Goal: Task Accomplishment & Management: Complete application form

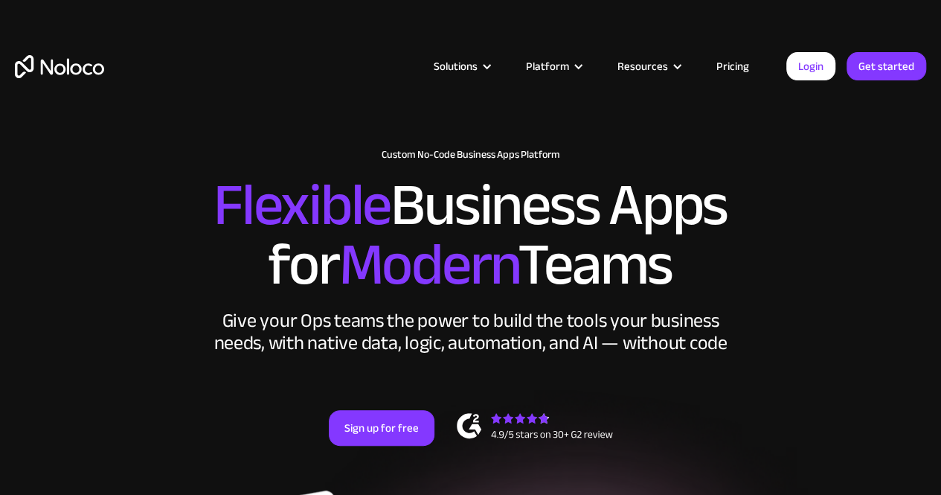
click at [742, 68] on link "Pricing" at bounding box center [733, 66] width 70 height 19
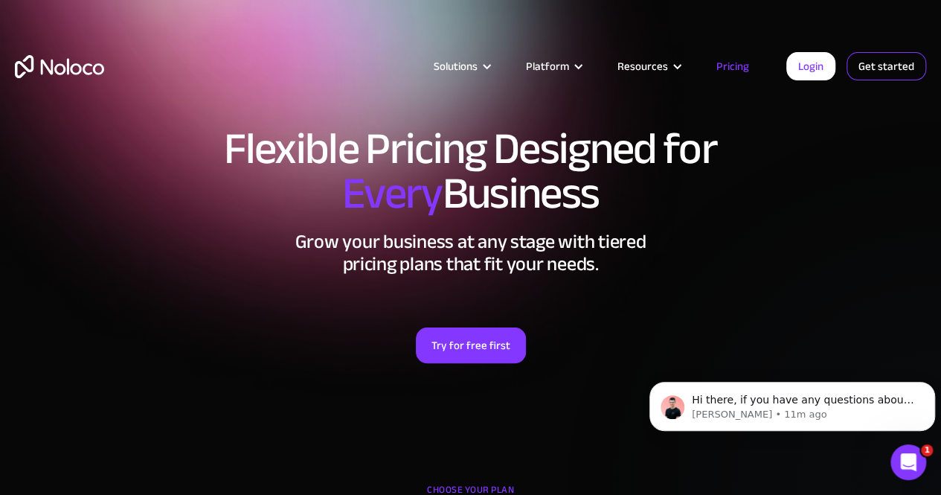
click at [884, 60] on link "Get started" at bounding box center [886, 66] width 80 height 28
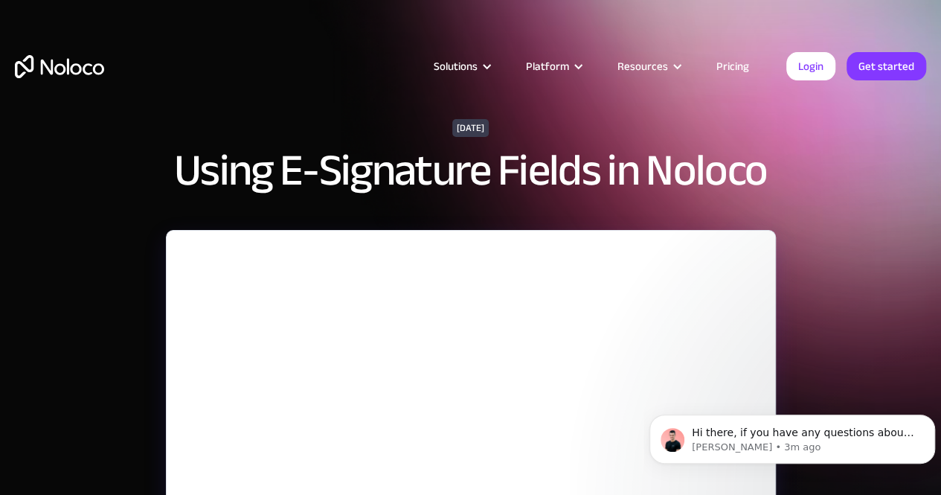
click at [729, 62] on link "Pricing" at bounding box center [733, 66] width 70 height 19
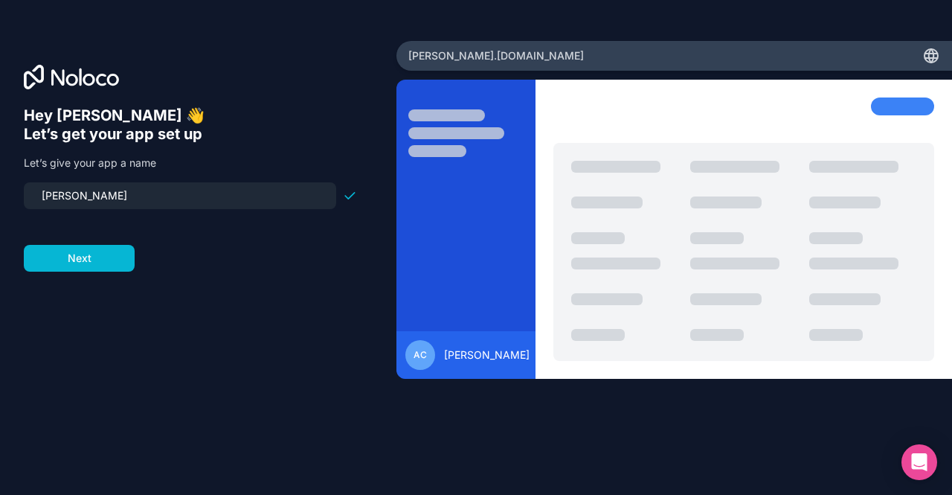
click at [105, 196] on input "ashley" at bounding box center [180, 195] width 295 height 21
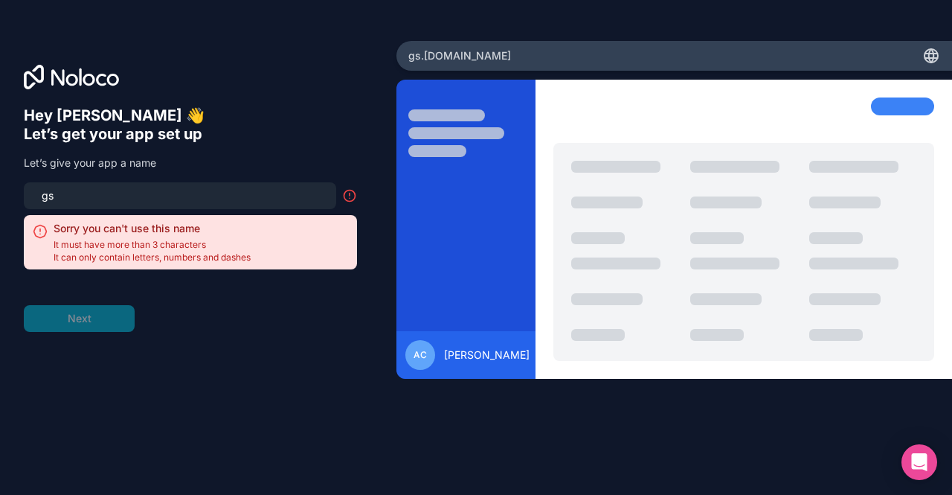
type input "g"
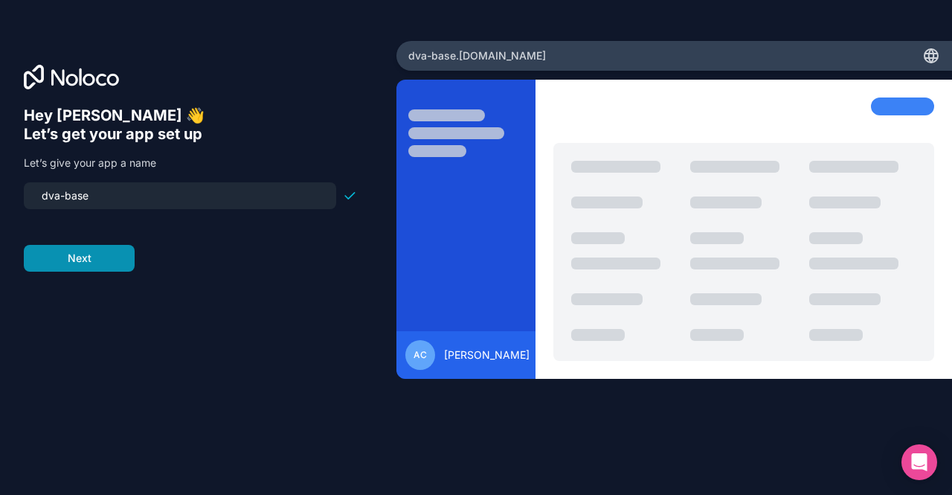
type input "dva-base"
click at [92, 258] on button "Next" at bounding box center [79, 258] width 111 height 27
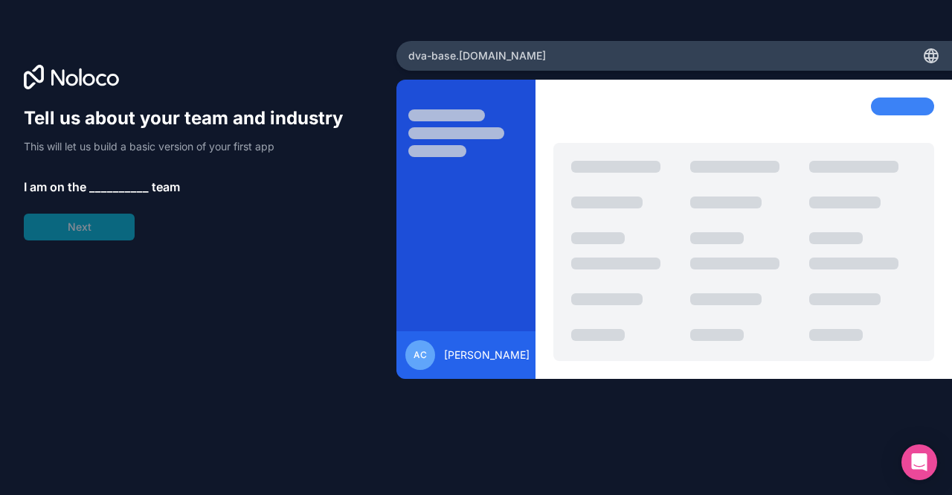
click at [105, 185] on span "__________" at bounding box center [119, 187] width 60 height 18
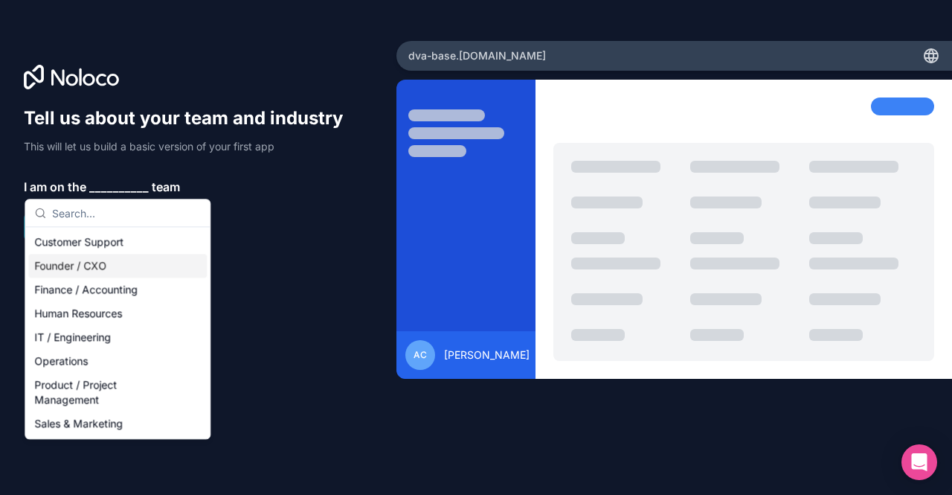
click at [86, 263] on div "Founder / CXO" at bounding box center [117, 266] width 179 height 24
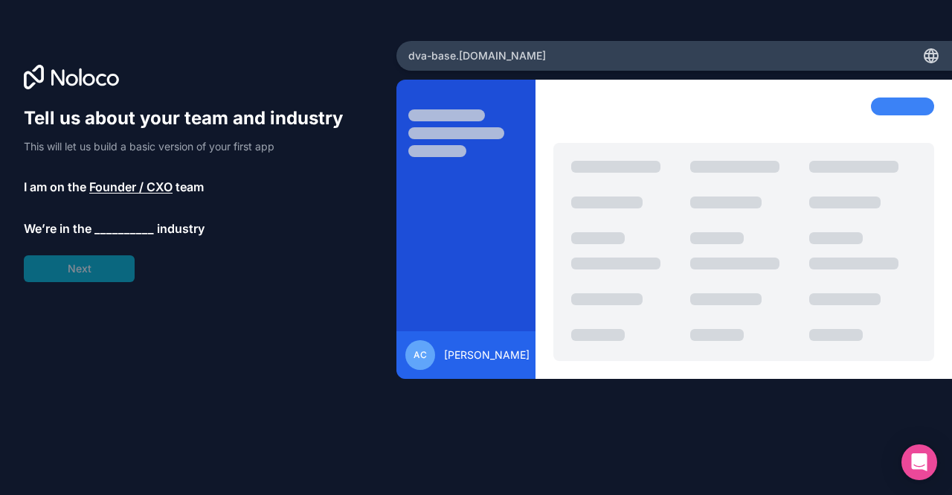
click at [110, 226] on span "__________" at bounding box center [124, 228] width 60 height 18
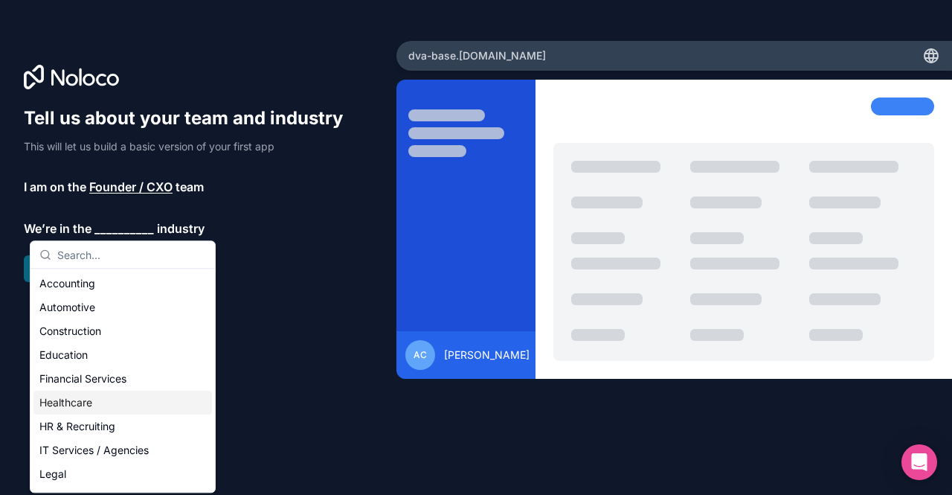
click at [91, 403] on div "Healthcare" at bounding box center [122, 403] width 179 height 24
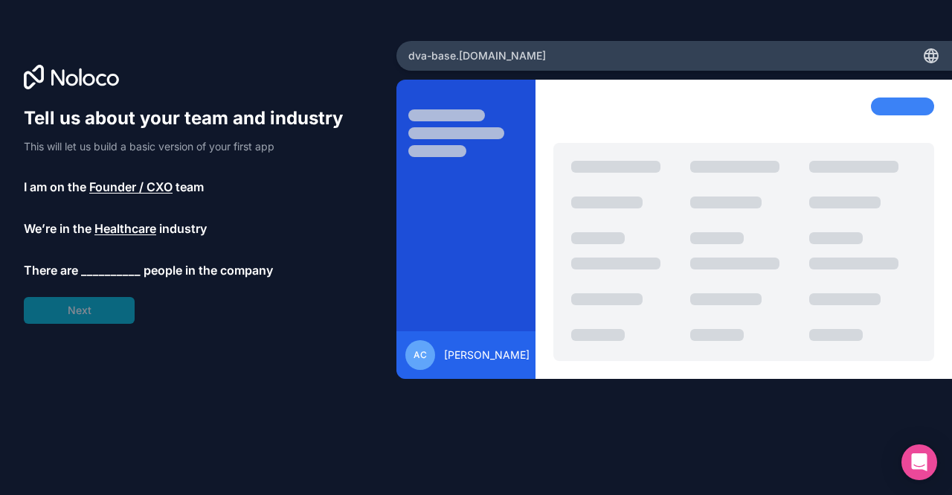
click at [109, 270] on span "__________" at bounding box center [111, 270] width 60 height 18
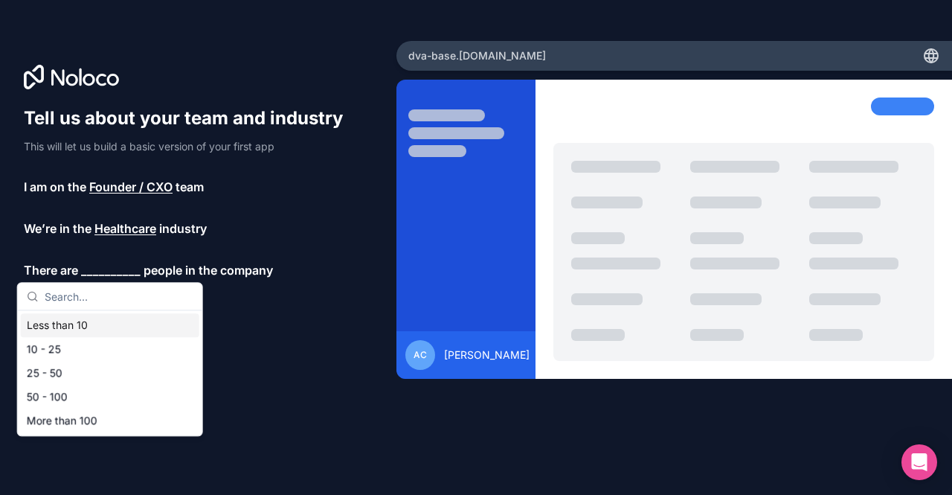
click at [89, 330] on div "Less than 10" at bounding box center [110, 325] width 179 height 24
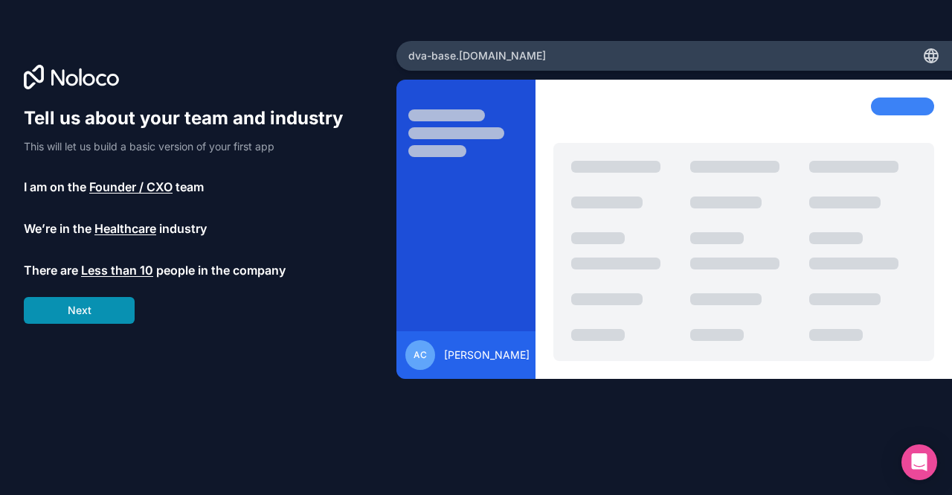
click at [89, 313] on button "Next" at bounding box center [79, 310] width 111 height 27
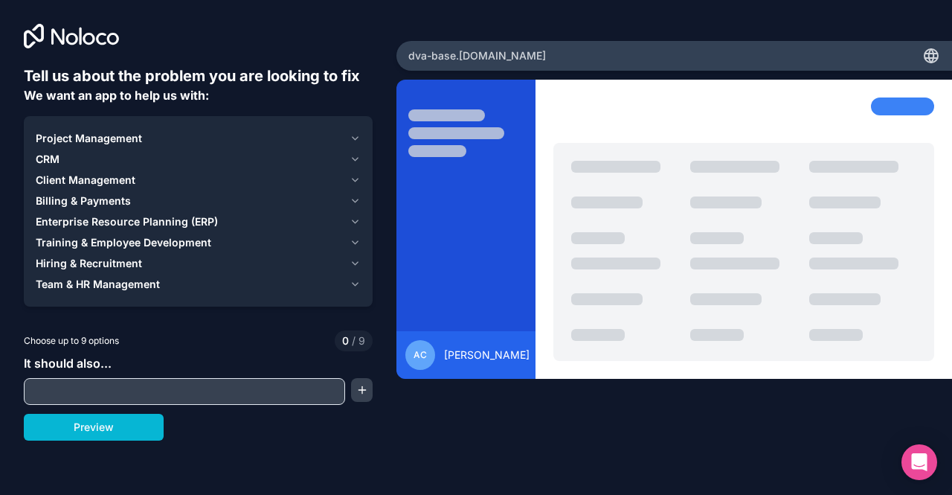
click at [353, 158] on icon "button" at bounding box center [356, 159] width 6 height 3
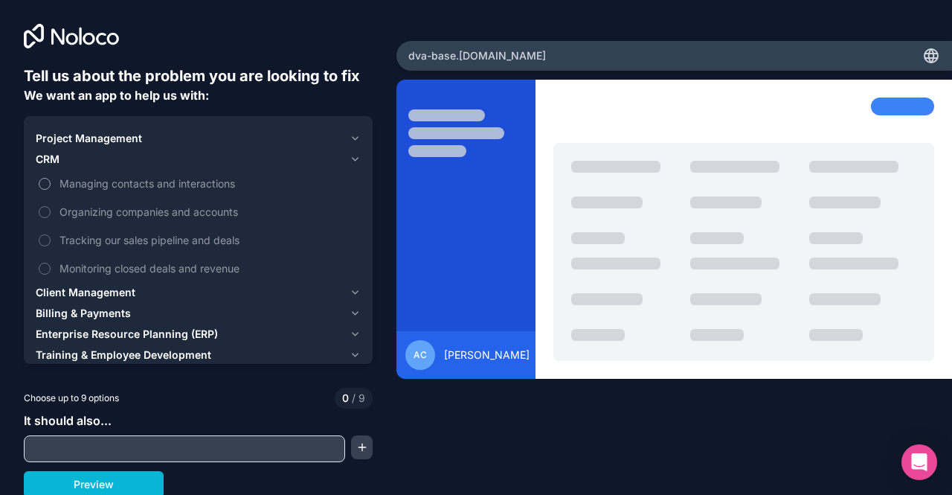
click at [43, 183] on button "Managing contacts and interactions" at bounding box center [45, 184] width 12 height 12
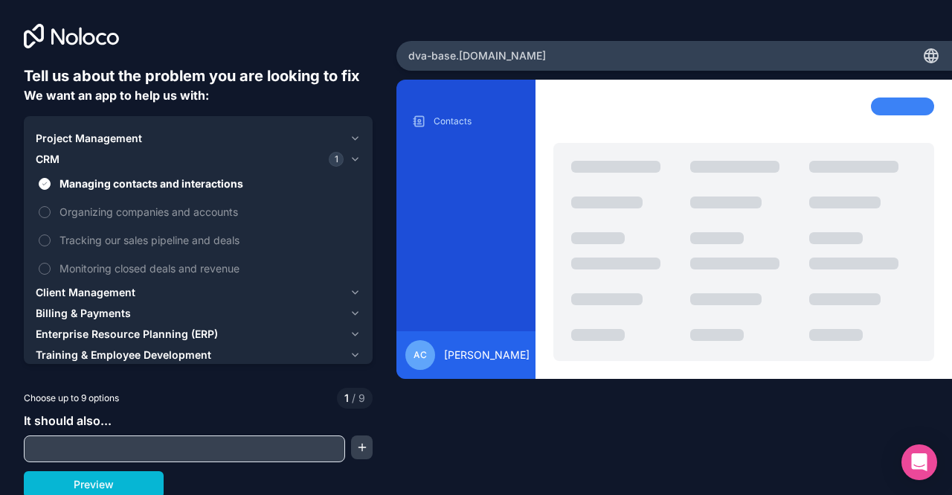
click at [350, 292] on icon "button" at bounding box center [355, 292] width 11 height 12
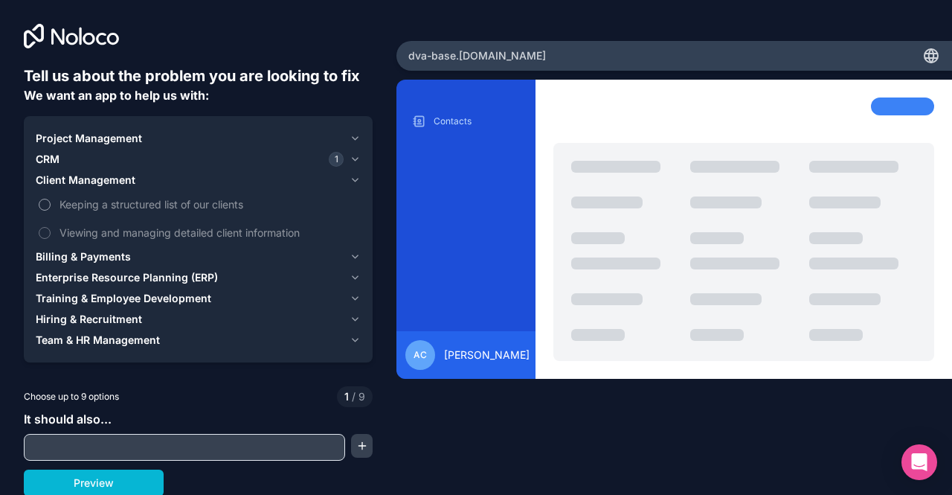
click at [41, 202] on button "Keeping a structured list of our clients" at bounding box center [45, 205] width 12 height 12
click at [47, 232] on button "Viewing and managing detailed client information" at bounding box center [45, 233] width 12 height 12
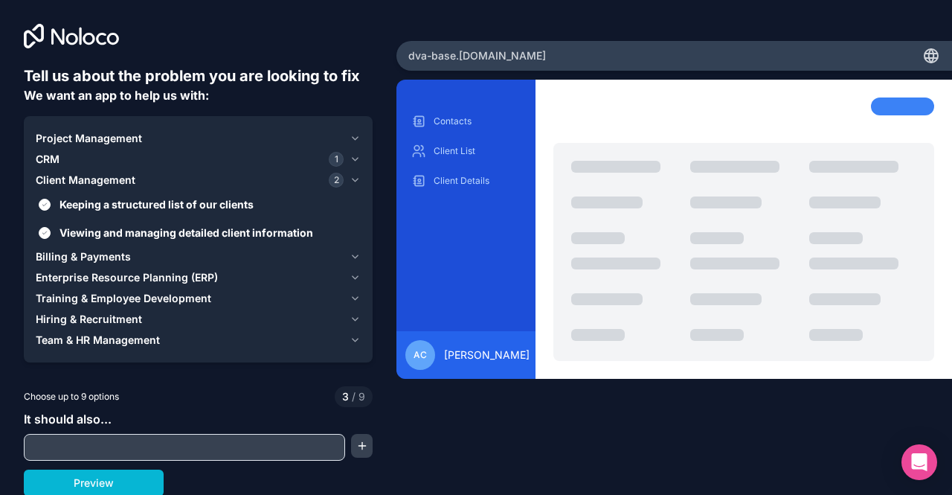
click at [353, 253] on icon "button" at bounding box center [355, 257] width 11 height 12
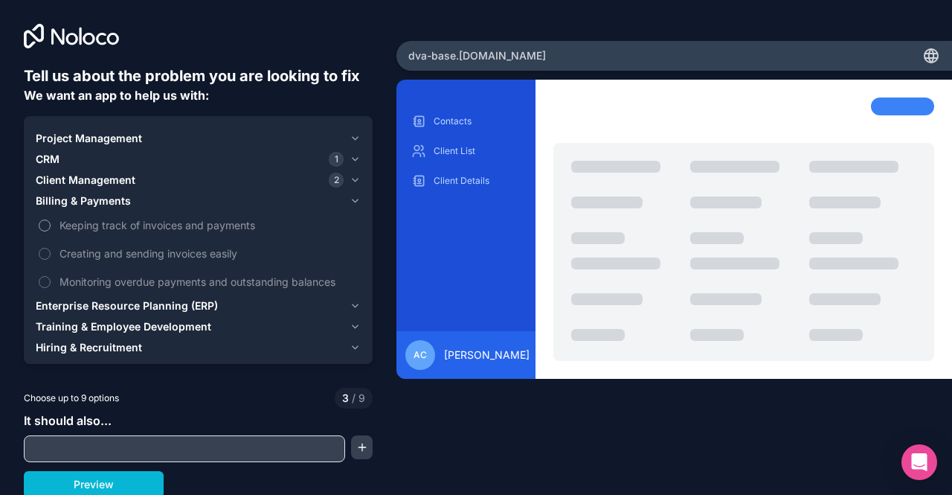
click at [44, 225] on button "Keeping track of invoices and payments" at bounding box center [45, 225] width 12 height 12
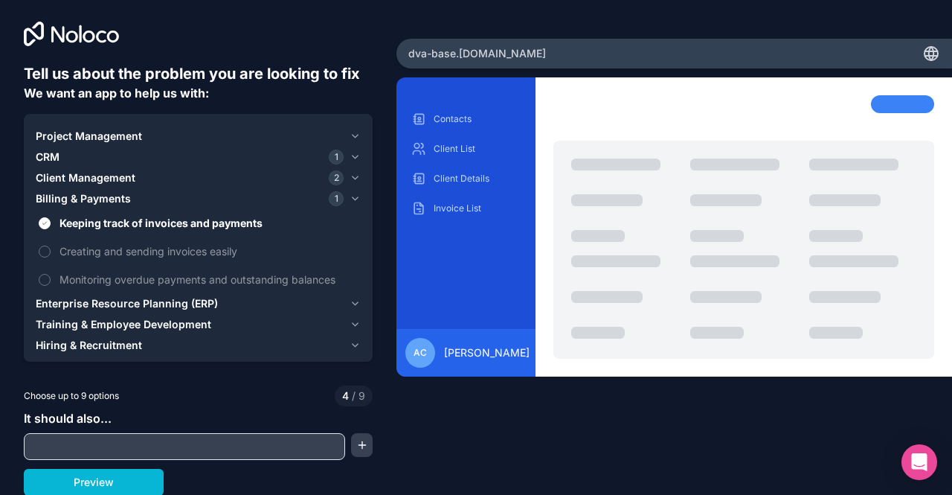
click at [165, 441] on input "text" at bounding box center [185, 446] width 314 height 21
type input "a"
click at [83, 473] on button "Preview" at bounding box center [94, 482] width 140 height 27
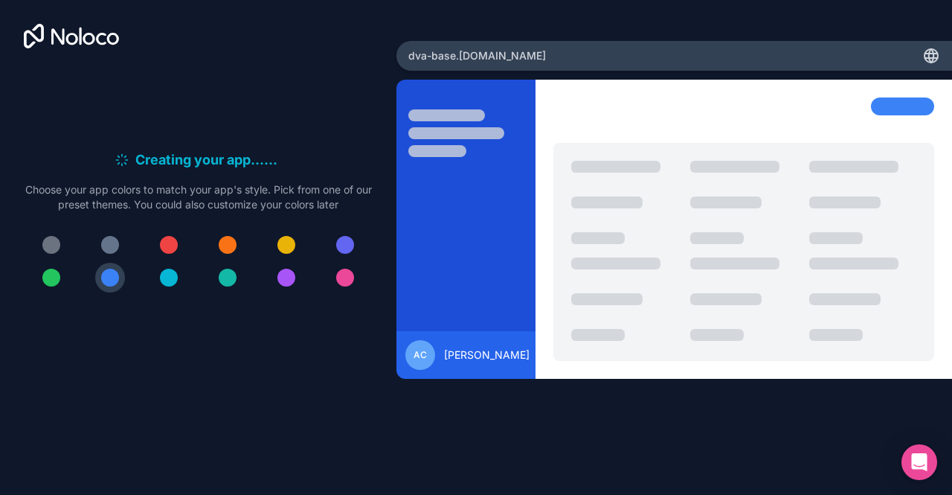
scroll to position [0, 0]
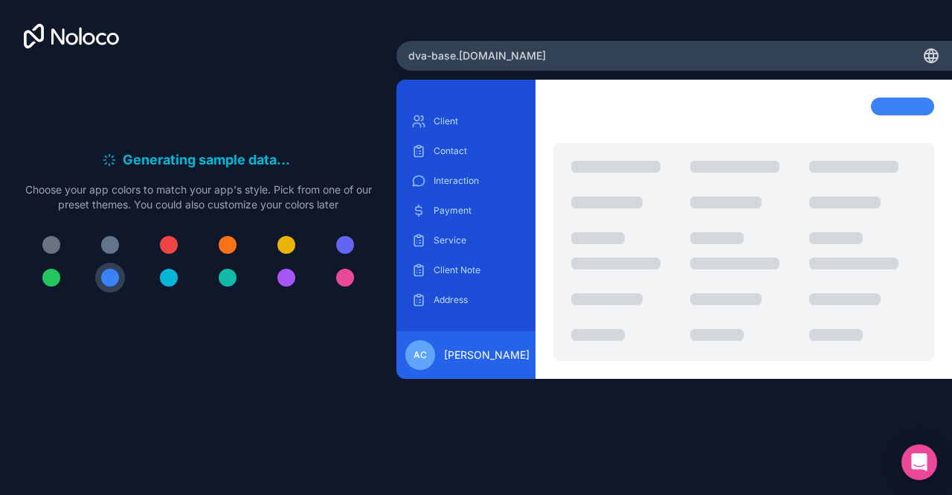
click at [55, 277] on div at bounding box center [51, 278] width 18 height 18
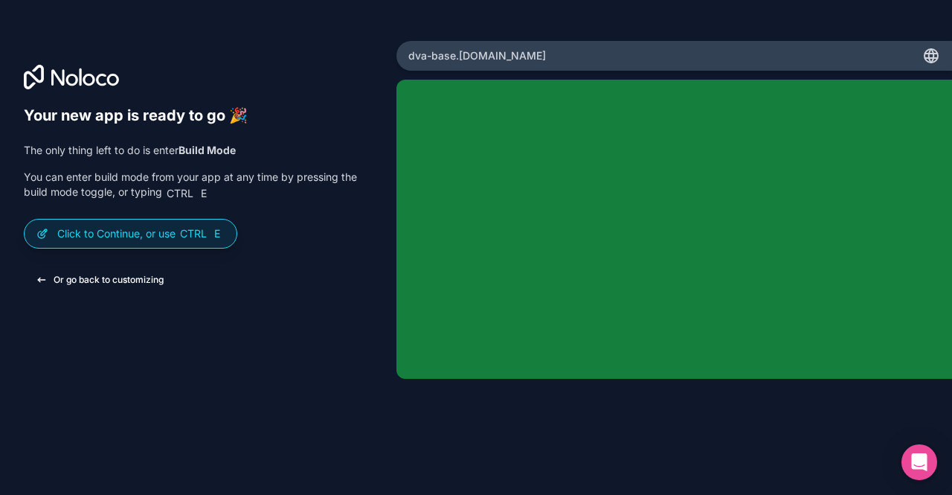
click at [103, 279] on button "Or go back to customizing" at bounding box center [100, 279] width 152 height 27
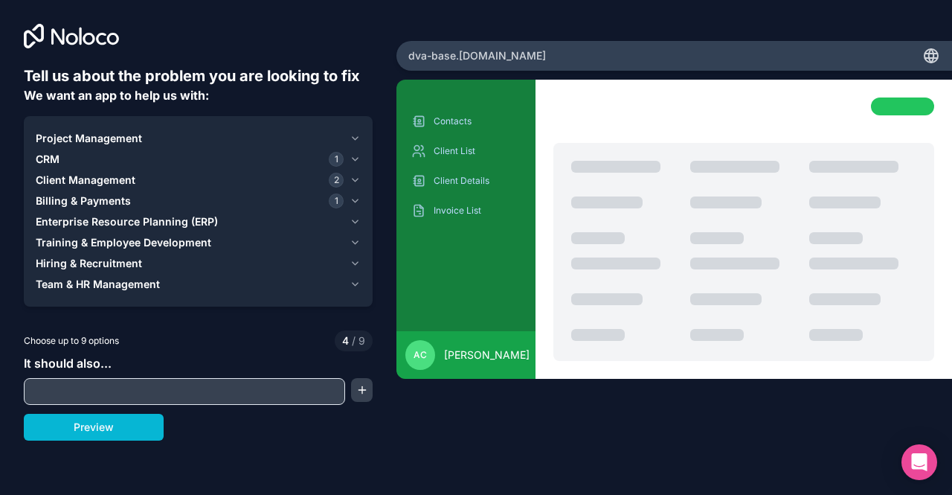
click at [104, 390] on input "text" at bounding box center [185, 391] width 314 height 21
type input "have appointments calendar"
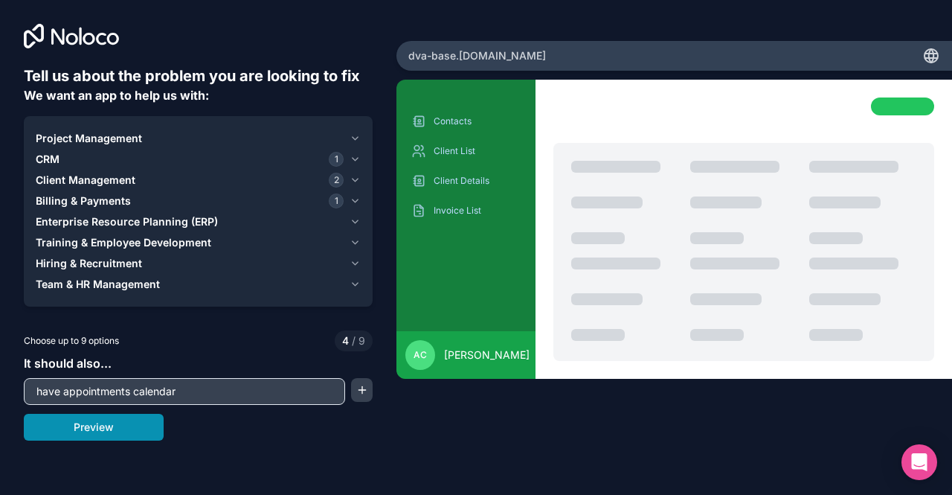
click at [104, 426] on button "Preview" at bounding box center [94, 427] width 140 height 27
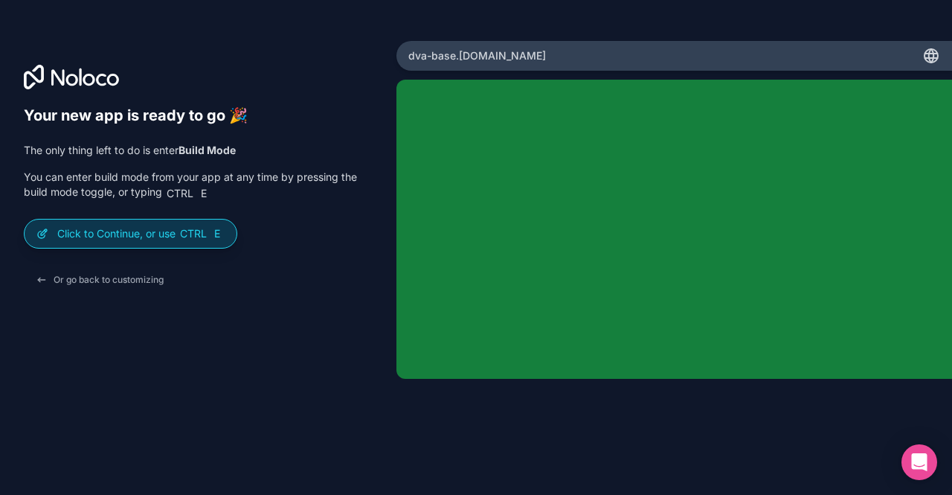
click at [147, 235] on p "Click to Continue, or use Ctrl E" at bounding box center [140, 233] width 167 height 15
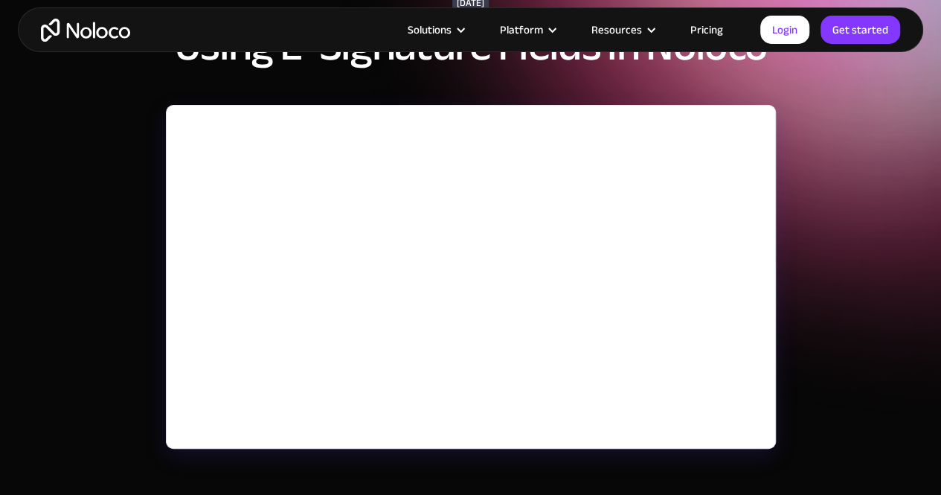
scroll to position [148, 0]
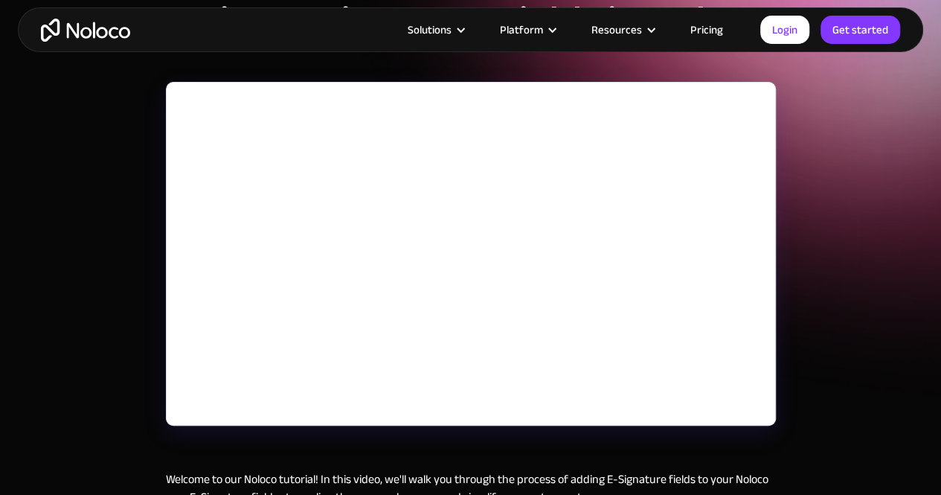
drag, startPoint x: 0, startPoint y: 0, endPoint x: 951, endPoint y: 51, distance: 952.7
click at [940, 51] on html "Solutions Use Cases Business Types Project Management Keep track of customers, …" at bounding box center [470, 99] width 941 height 495
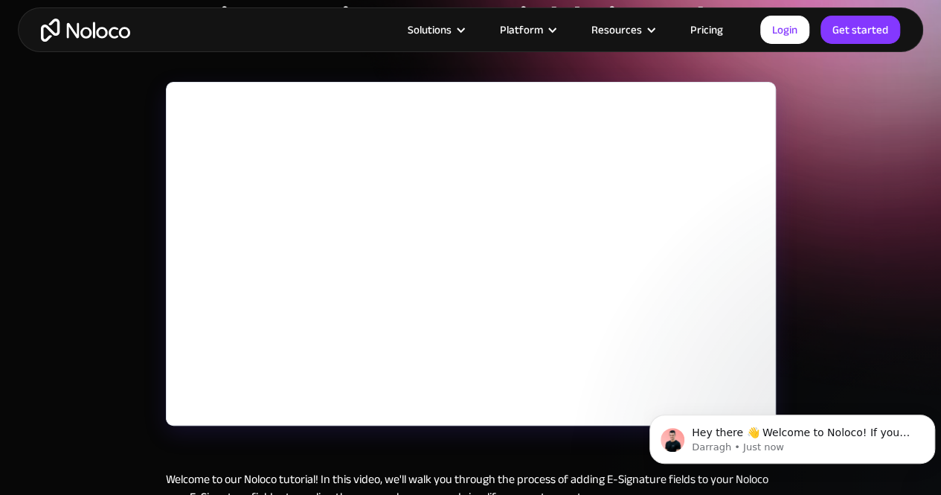
scroll to position [0, 0]
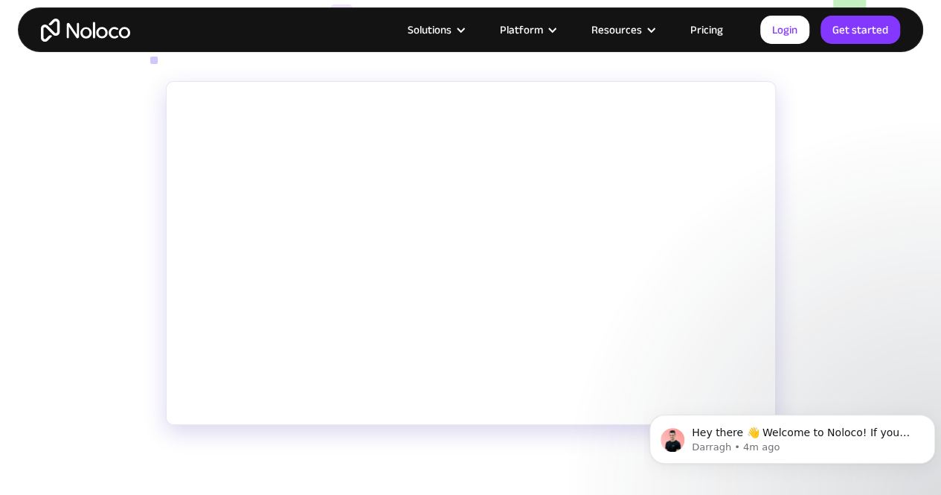
scroll to position [239, 0]
click at [725, 399] on body "Hey there 👋 Welcome to Noloco! If you have any questions, just reply to this me…" at bounding box center [792, 435] width 286 height 92
click at [718, 393] on body "Hey there 👋 Welcome to Noloco! If you have any questions, just reply to this me…" at bounding box center [792, 435] width 286 height 92
click at [718, 396] on body "Hey there 👋 Welcome to Noloco! If you have any questions, just reply to this me…" at bounding box center [792, 435] width 286 height 92
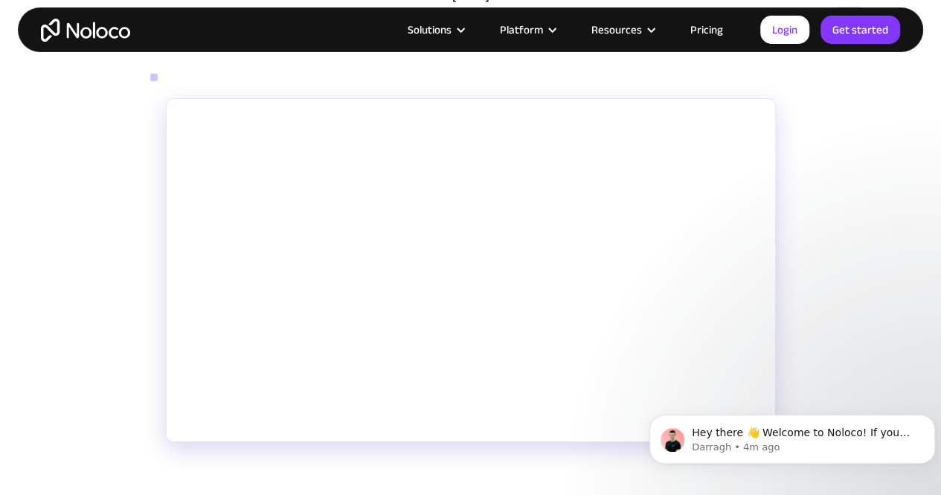
scroll to position [250, 0]
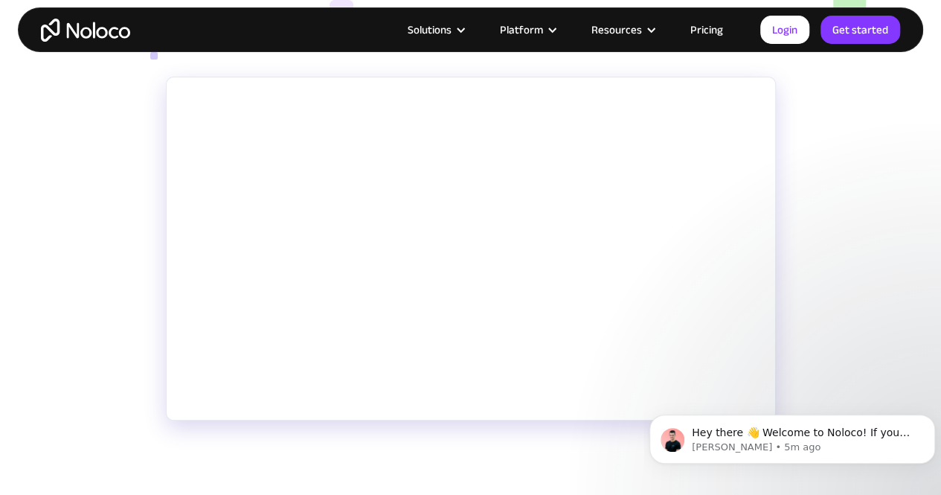
click at [740, 408] on body "Hey there 👋 Welcome to Noloco! If you have any questions, just reply to this me…" at bounding box center [792, 435] width 286 height 92
click html "Hey there 👋 Welcome to Noloco! If you have any questions, just reply to this me…"
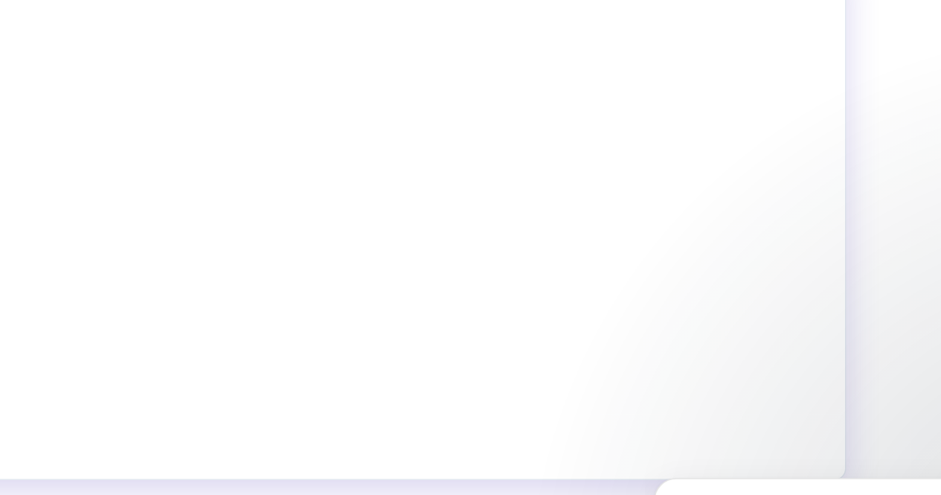
scroll to position [254, 0]
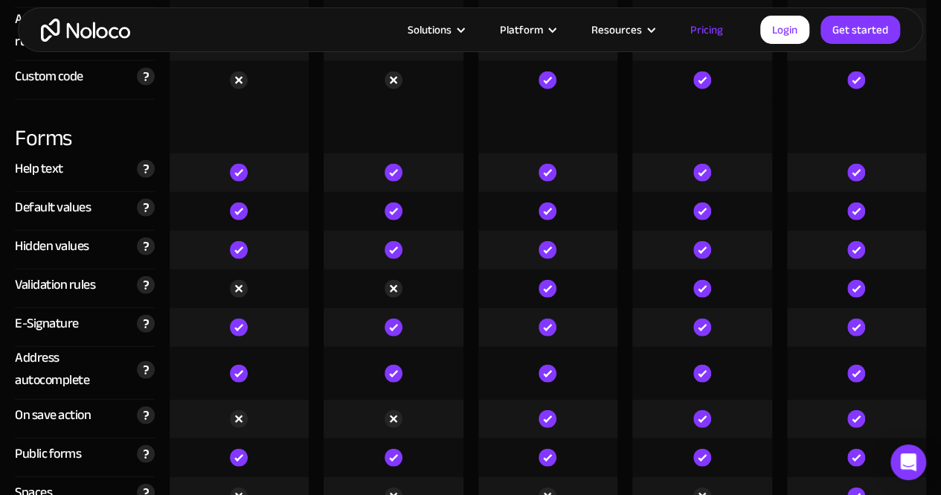
scroll to position [4523, 0]
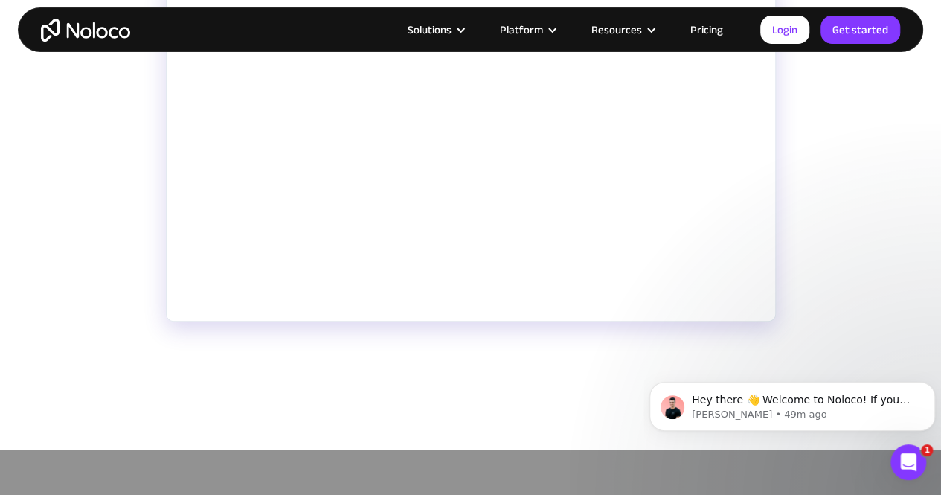
scroll to position [403, 0]
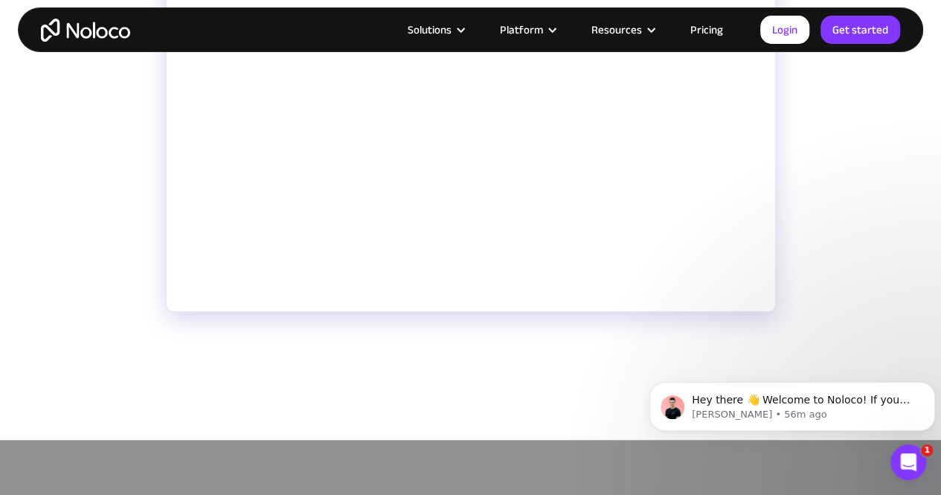
click at [373, 335] on div at bounding box center [471, 158] width 610 height 381
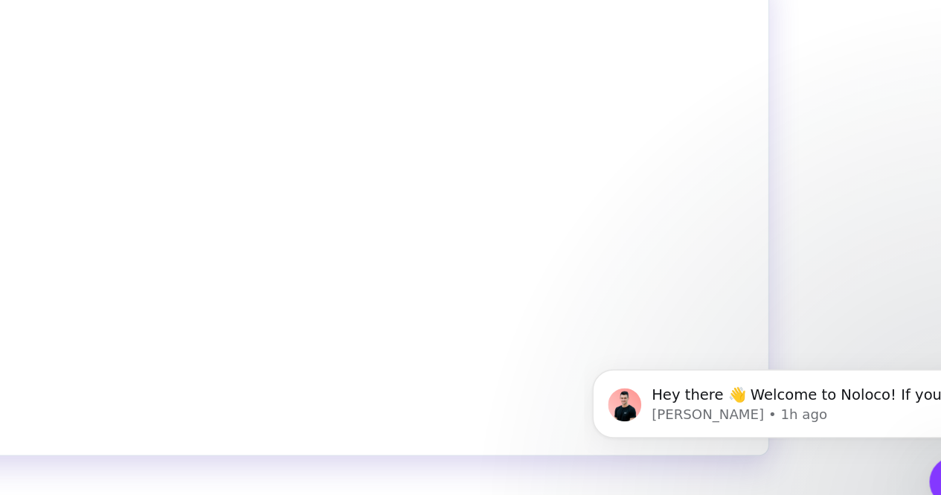
scroll to position [272, 0]
